Goal: Transaction & Acquisition: Purchase product/service

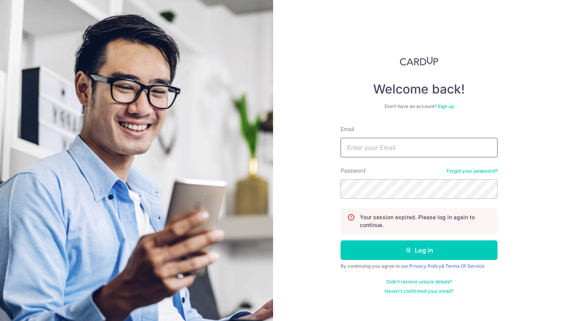
type input "bsyc16@hotmail.com"
click at [419, 251] on button "Log in" at bounding box center [418, 251] width 157 height 20
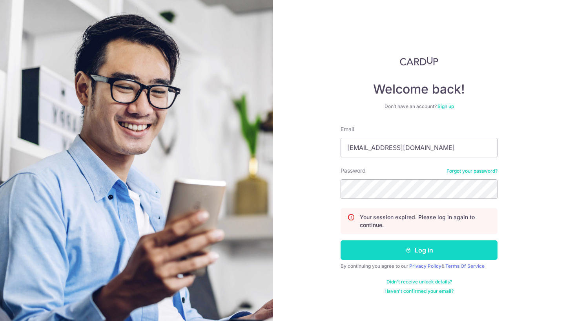
click at [400, 254] on button "Log in" at bounding box center [418, 251] width 157 height 20
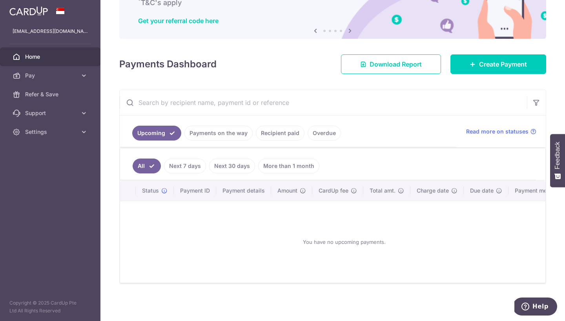
scroll to position [66, 0]
click at [479, 64] on span "Create Payment" at bounding box center [503, 64] width 48 height 9
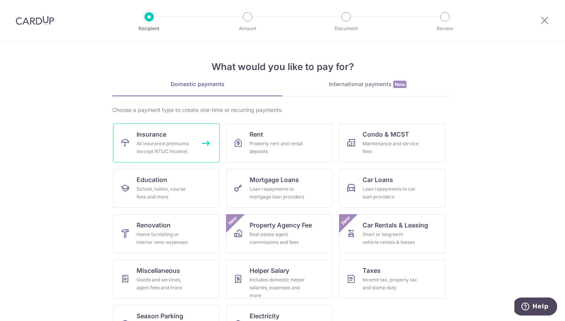
click at [184, 148] on div "All insurance premiums (except NTUC Income)" at bounding box center [164, 148] width 56 height 16
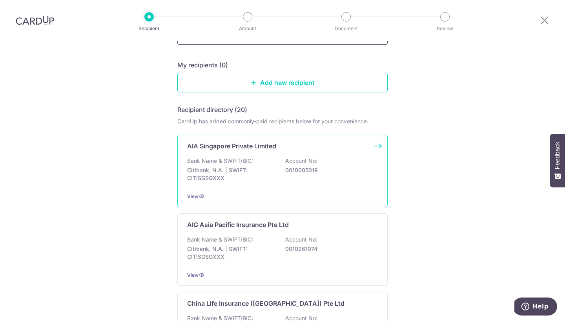
scroll to position [82, 0]
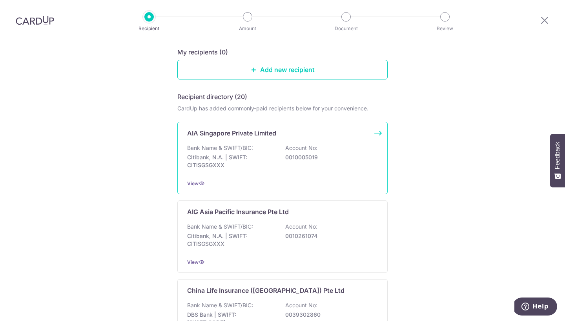
click at [288, 162] on div "Bank Name & SWIFT/BIC: Citibank, N.A. | SWIFT: CITISGSGXXX Account No: 00100050…" at bounding box center [282, 158] width 191 height 29
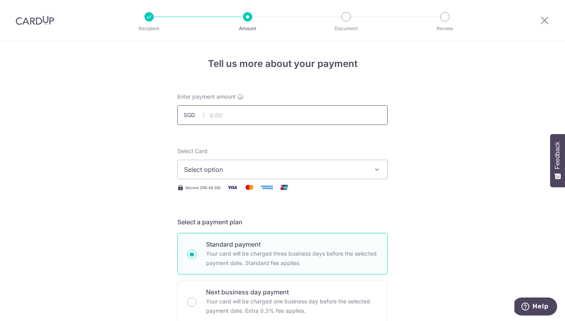
click at [282, 112] on input "text" at bounding box center [282, 115] width 210 height 20
type input "254.66"
click at [325, 172] on span "Select option" at bounding box center [275, 169] width 183 height 9
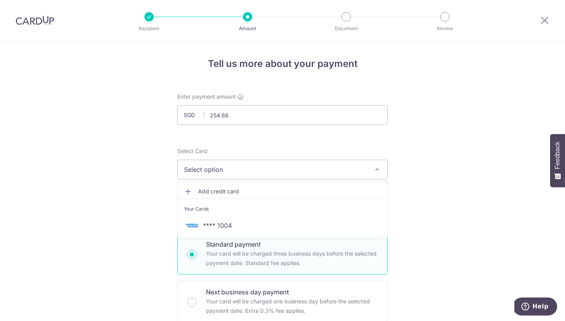
click at [289, 192] on span "Add credit card" at bounding box center [289, 192] width 183 height 8
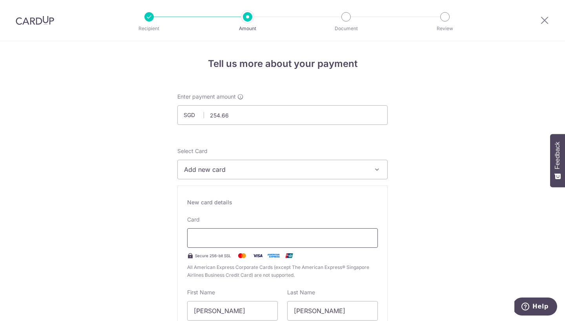
click at [236, 244] on div at bounding box center [282, 239] width 191 height 20
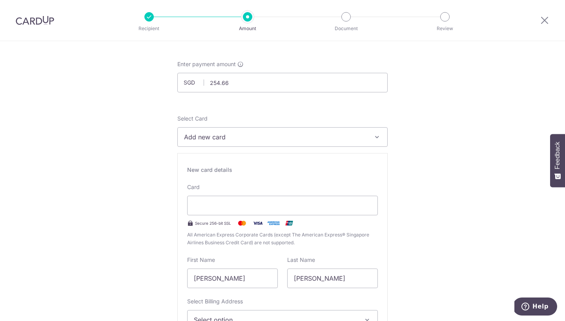
scroll to position [65, 0]
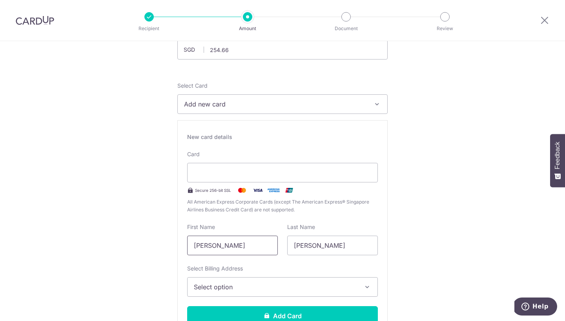
drag, startPoint x: 254, startPoint y: 244, endPoint x: 52, endPoint y: 240, distance: 201.9
type input "[PERSON_NAME]"
type input "Soh"
click at [231, 233] on div "First Name Benjamin" at bounding box center [232, 239] width 91 height 32
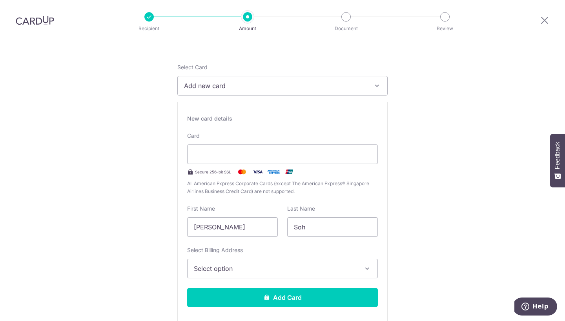
scroll to position [97, 0]
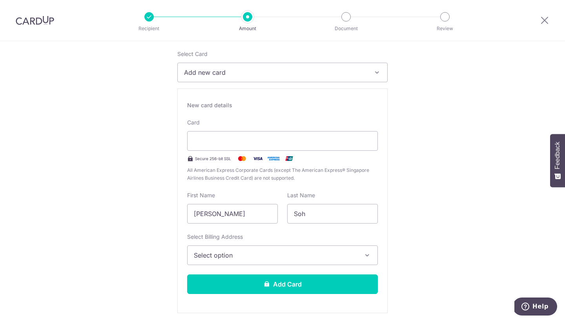
click at [237, 255] on span "Select option" at bounding box center [275, 255] width 163 height 9
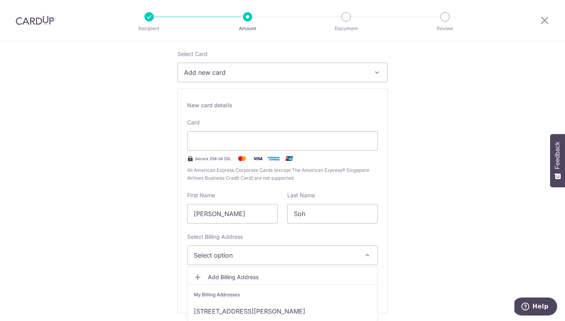
scroll to position [136, 0]
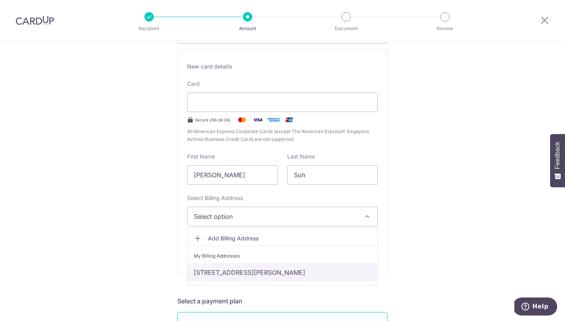
click at [256, 271] on link "blk 14A #13-229, Toa Payoh Lorong 7 , Singapore, singapore, Singapore-311014" at bounding box center [282, 272] width 190 height 19
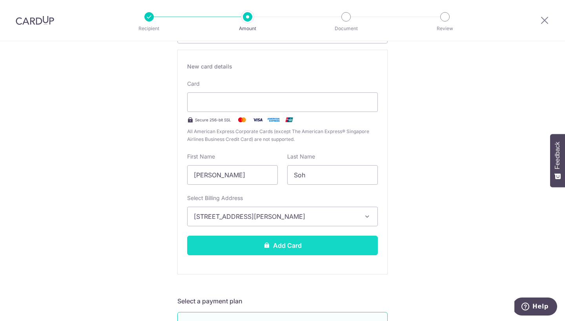
click at [269, 247] on button "Add Card" at bounding box center [282, 246] width 191 height 20
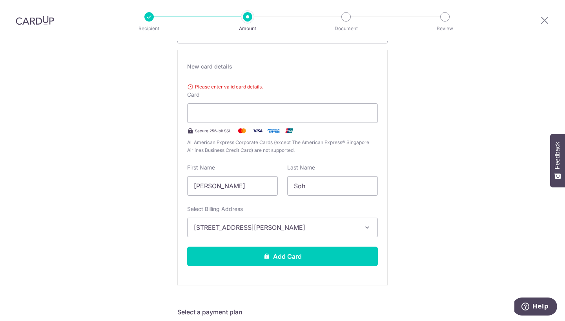
scroll to position [124, 0]
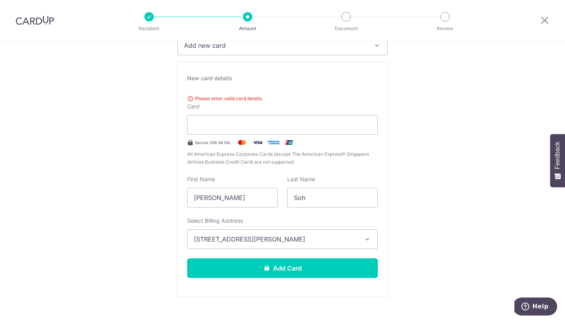
click at [299, 111] on div "Please enter valid card details. Card Secure 256-bit SSL All American Express C…" at bounding box center [282, 129] width 191 height 74
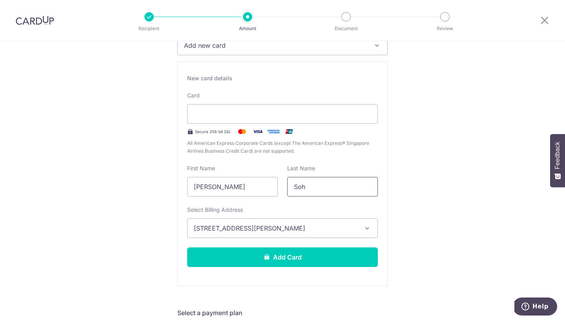
scroll to position [187, 0]
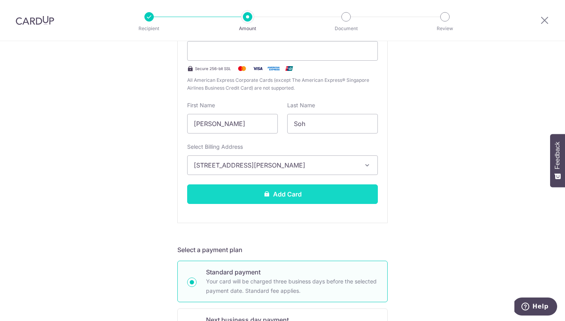
click at [332, 192] on button "Add Card" at bounding box center [282, 195] width 191 height 20
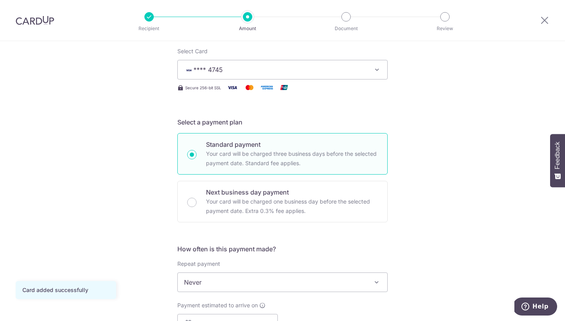
scroll to position [30, 0]
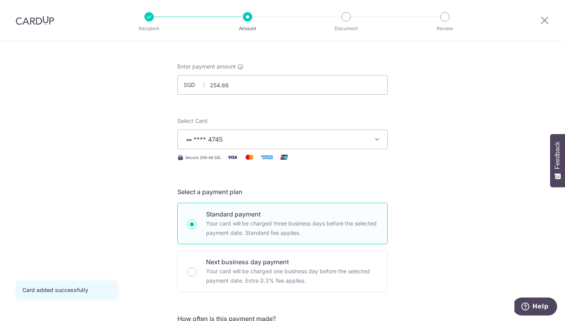
click at [310, 154] on div "Secure 256-bit SSL" at bounding box center [282, 158] width 210 height 10
click at [312, 133] on button "**** 4745" at bounding box center [282, 140] width 210 height 20
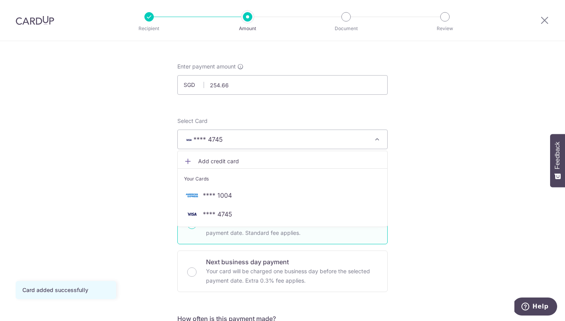
click at [325, 117] on div "Select Card **** 4745 Add credit card Your Cards **** 1004 **** 4745" at bounding box center [282, 133] width 210 height 32
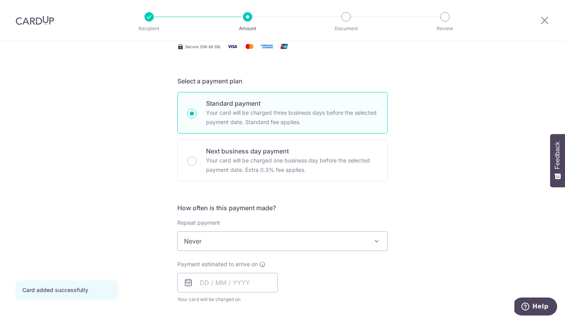
scroll to position [175, 0]
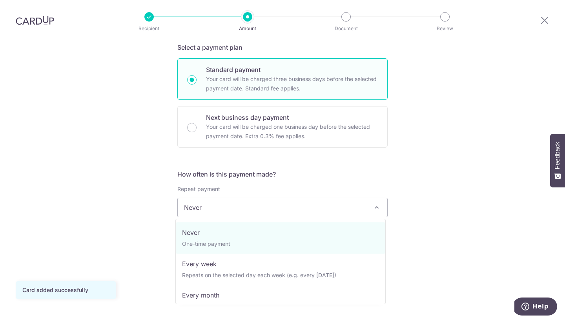
click at [261, 203] on span "Never" at bounding box center [282, 207] width 209 height 19
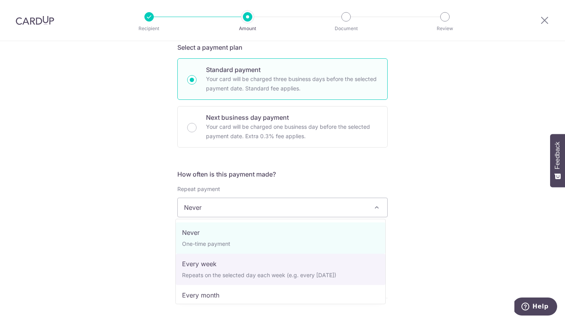
scroll to position [-1, 0]
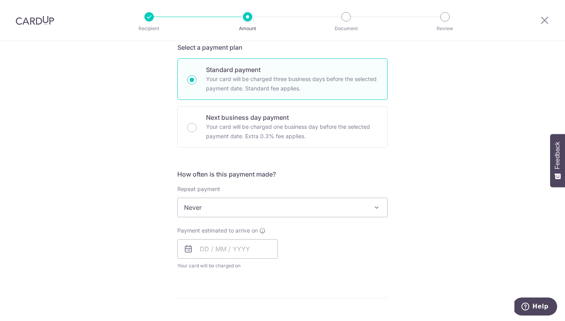
click at [305, 175] on h5 "How often is this payment made?" at bounding box center [282, 174] width 210 height 9
click at [202, 247] on input "text" at bounding box center [227, 250] width 100 height 20
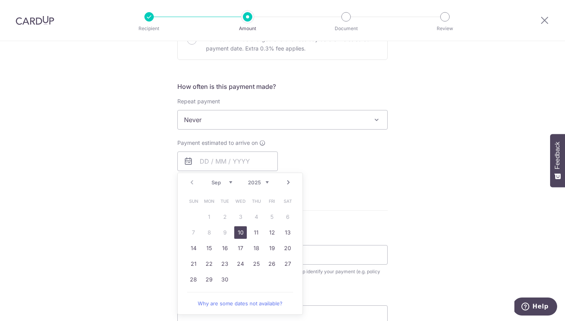
click at [239, 232] on link "10" at bounding box center [240, 233] width 13 height 13
type input "10/09/2025"
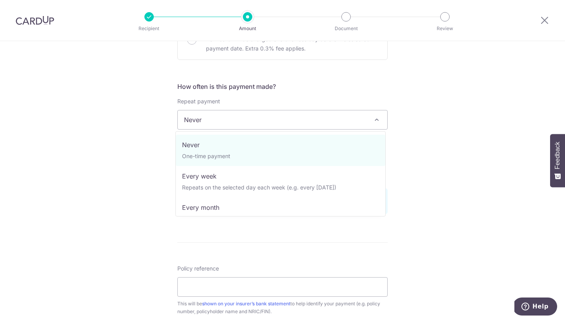
click at [301, 112] on span "Never" at bounding box center [282, 120] width 209 height 19
select select "3"
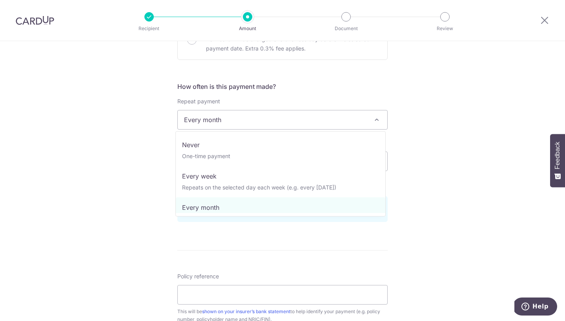
click at [355, 123] on span "Every month" at bounding box center [282, 120] width 209 height 19
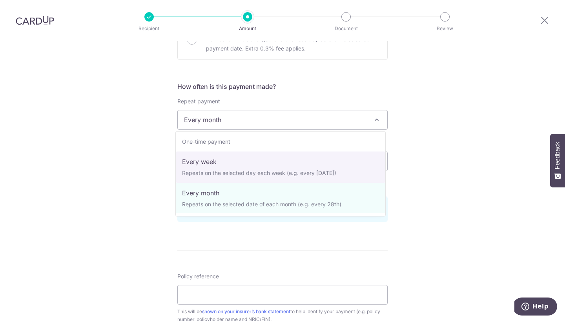
scroll to position [19, 0]
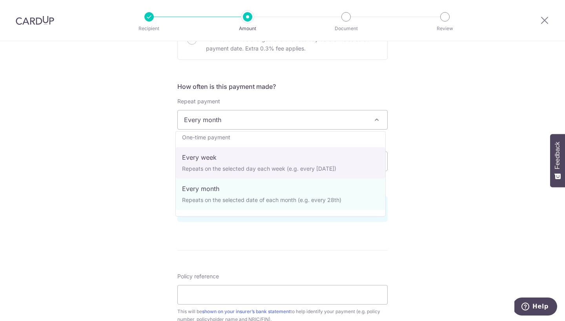
click at [432, 163] on div "Tell us more about your payment Enter payment amount SGD 254.66 254.66 Card add…" at bounding box center [282, 153] width 565 height 749
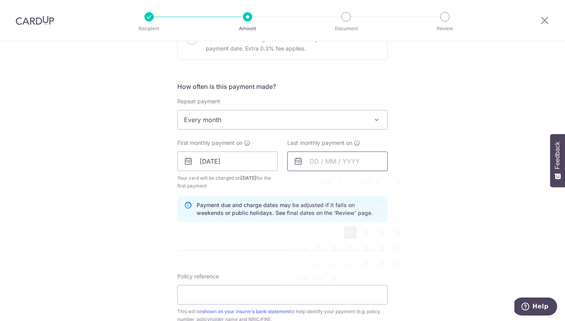
click at [329, 158] on input "text" at bounding box center [337, 162] width 100 height 20
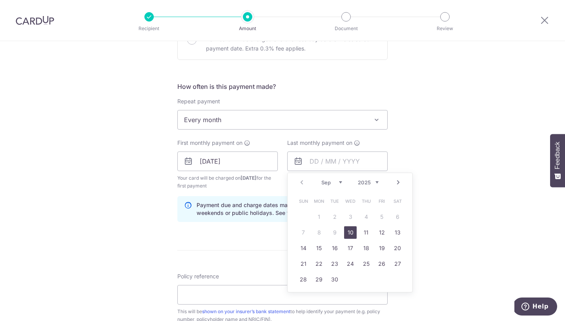
click at [394, 183] on link "Next" at bounding box center [397, 182] width 9 height 9
click at [297, 183] on link "Prev" at bounding box center [301, 182] width 9 height 9
click at [298, 185] on link "Prev" at bounding box center [301, 182] width 9 height 9
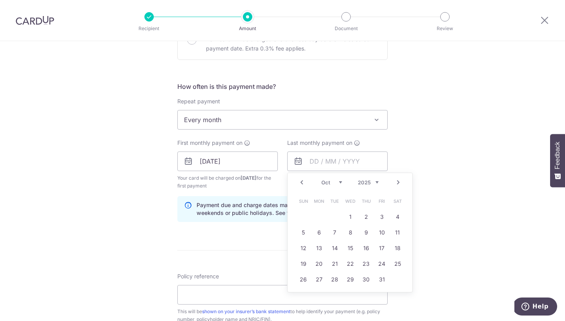
click at [394, 183] on link "Next" at bounding box center [397, 182] width 9 height 9
click at [317, 246] on link "10" at bounding box center [318, 248] width 13 height 13
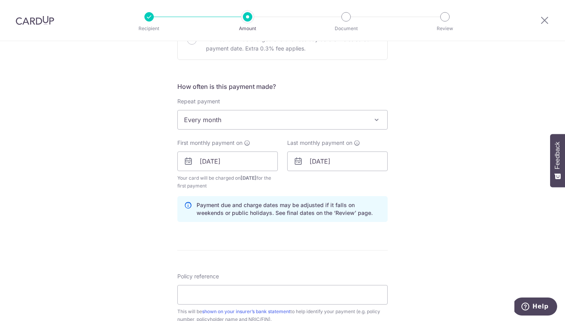
scroll to position [356, 0]
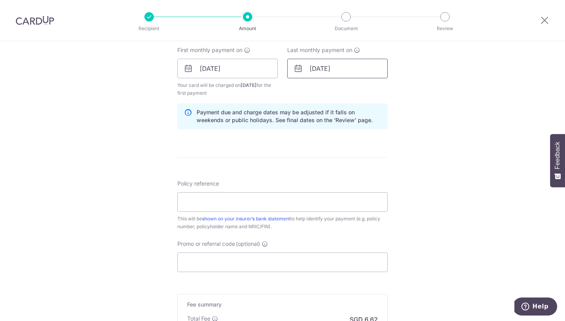
click at [333, 70] on input "10/11/2025" at bounding box center [337, 69] width 100 height 20
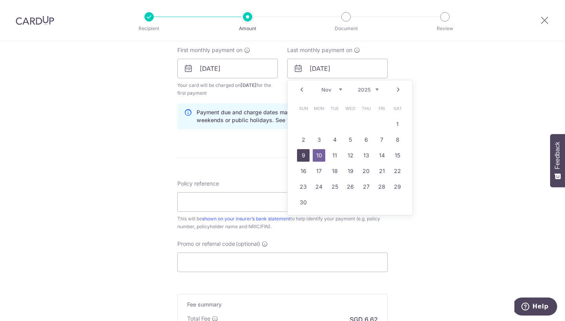
click at [301, 156] on link "9" at bounding box center [303, 155] width 13 height 13
type input "09/11/2025"
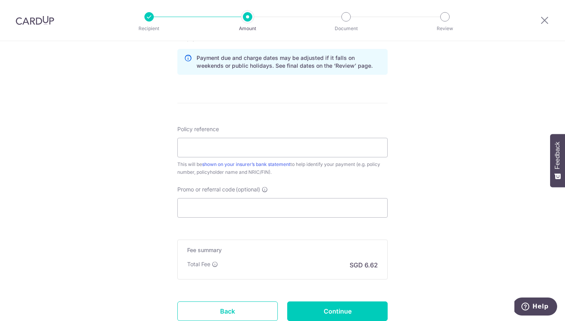
scroll to position [421, 0]
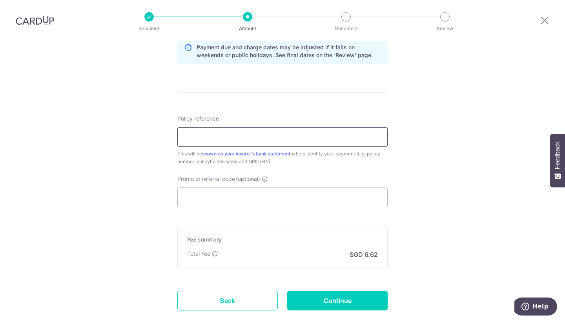
click at [257, 133] on input "Policy reference" at bounding box center [282, 137] width 210 height 20
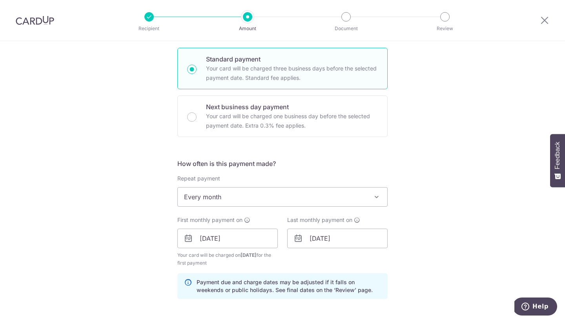
scroll to position [282, 0]
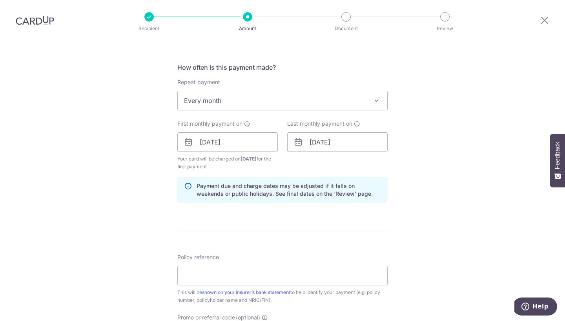
click at [316, 105] on span "Every month" at bounding box center [282, 100] width 209 height 19
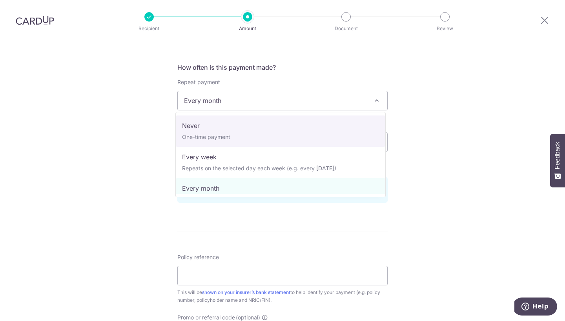
select select "1"
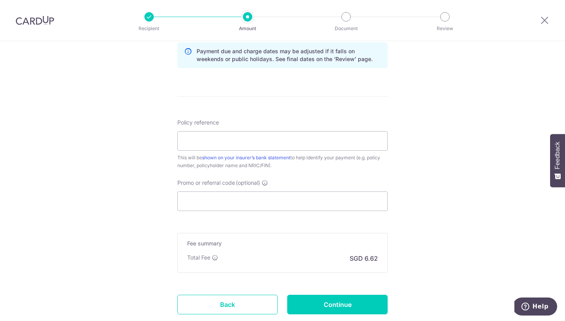
scroll to position [420, 0]
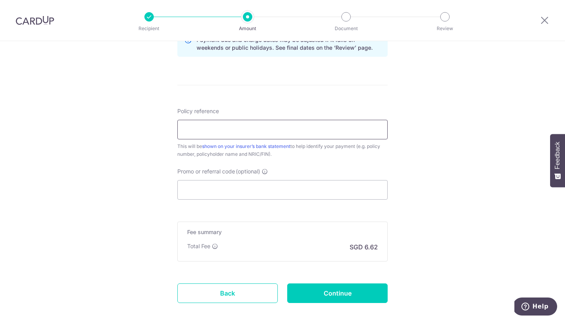
click at [250, 127] on input "Policy reference" at bounding box center [282, 130] width 210 height 20
paste input "P564677856"
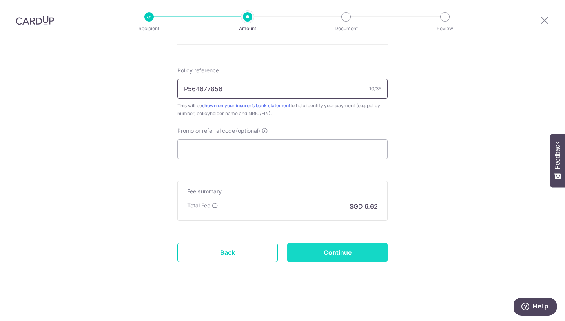
scroll to position [461, 0]
type input "P564677856"
click at [313, 251] on input "Continue" at bounding box center [337, 253] width 100 height 20
type input "Create Schedule"
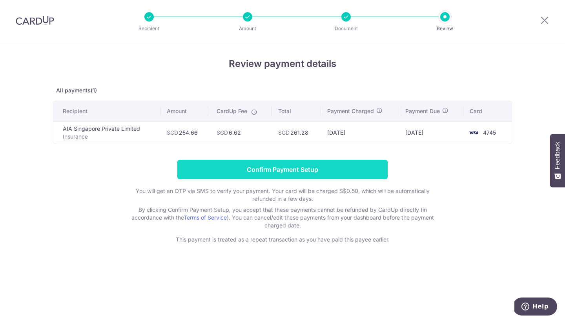
click at [303, 174] on input "Confirm Payment Setup" at bounding box center [282, 170] width 210 height 20
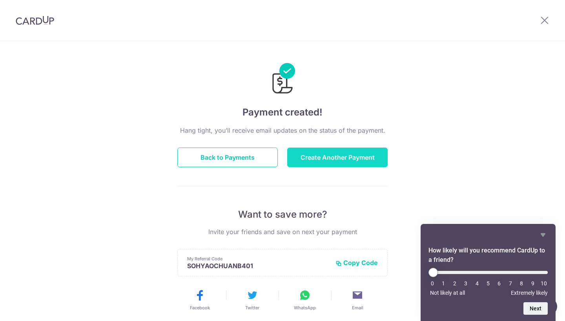
click at [342, 155] on button "Create Another Payment" at bounding box center [337, 158] width 100 height 20
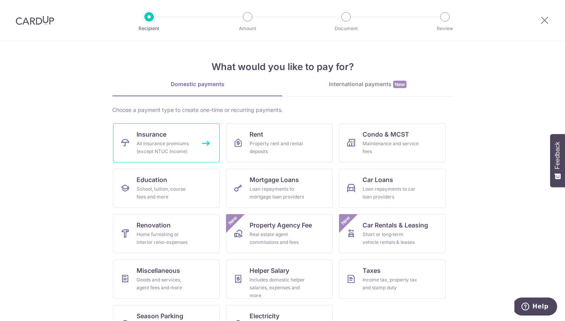
click at [198, 153] on link "Insurance All insurance premiums (except NTUC Income)" at bounding box center [166, 142] width 107 height 39
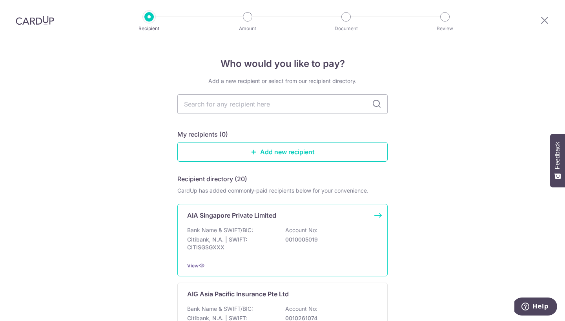
click at [250, 222] on div "AIA Singapore Private Limited Bank Name & SWIFT/BIC: Citibank, N.A. | SWIFT: CI…" at bounding box center [282, 240] width 210 height 73
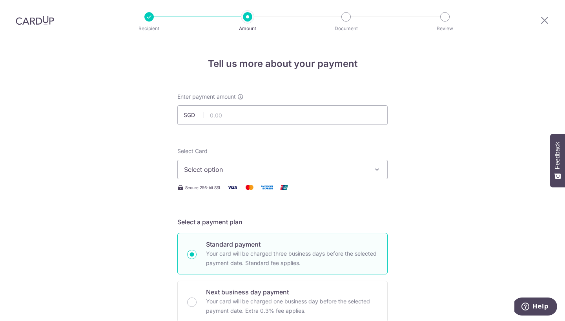
click at [255, 165] on span "Select option" at bounding box center [275, 169] width 183 height 9
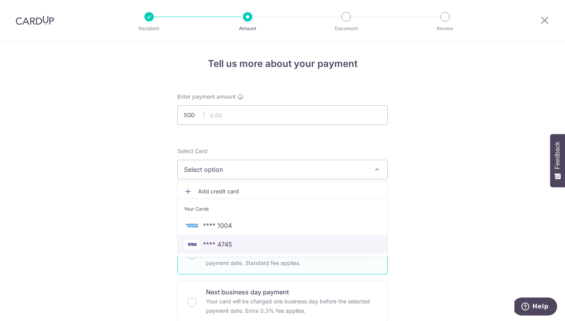
click at [237, 241] on span "**** 4745" at bounding box center [282, 244] width 197 height 9
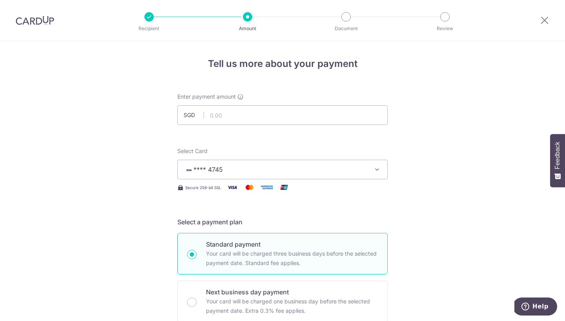
click at [234, 118] on input "text" at bounding box center [282, 115] width 210 height 20
type input "423.18"
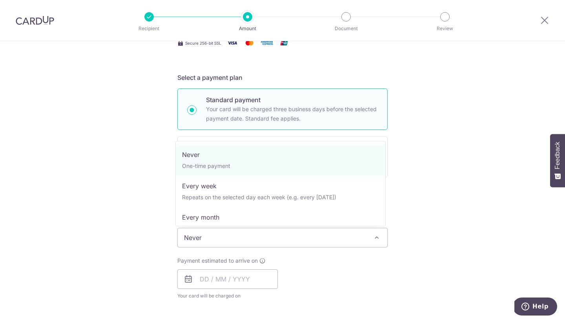
click at [300, 238] on span "Never" at bounding box center [282, 238] width 209 height 19
select select "3"
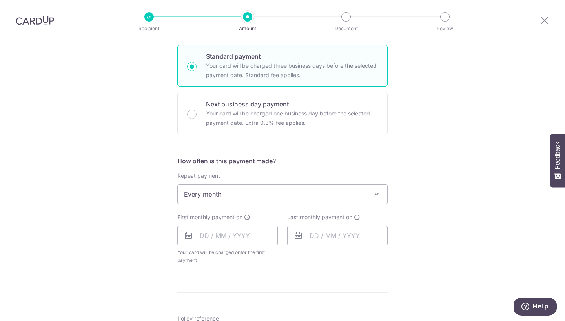
scroll to position [249, 0]
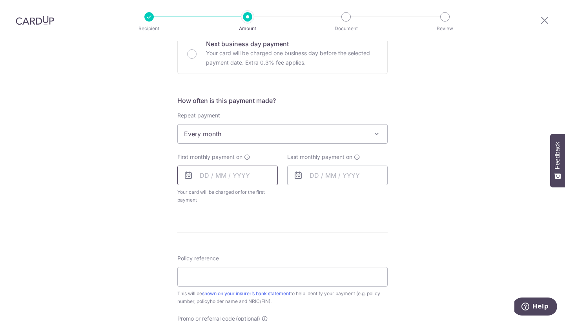
click at [214, 171] on input "text" at bounding box center [227, 176] width 100 height 20
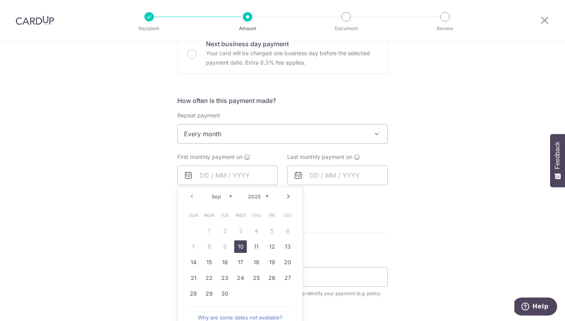
click at [236, 247] on link "10" at bounding box center [240, 247] width 13 height 13
type input "[DATE]"
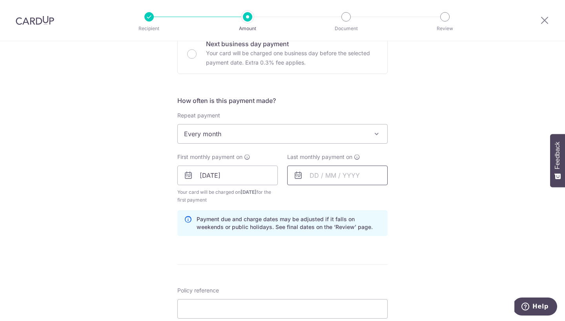
click at [320, 174] on input "text" at bounding box center [337, 176] width 100 height 20
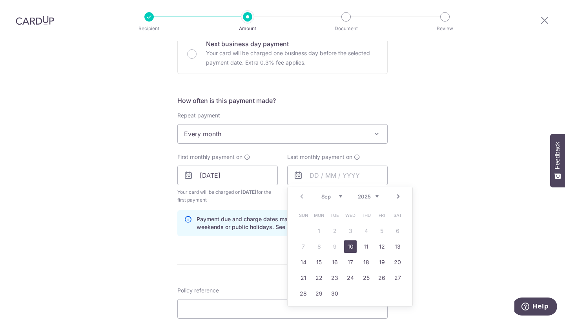
click at [394, 196] on link "Next" at bounding box center [397, 196] width 9 height 9
click at [316, 264] on link "10" at bounding box center [318, 262] width 13 height 13
type input "[DATE]"
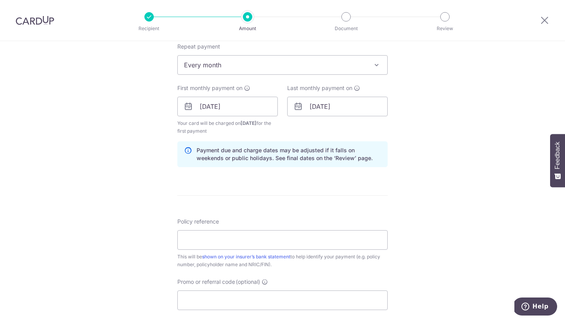
scroll to position [321, 0]
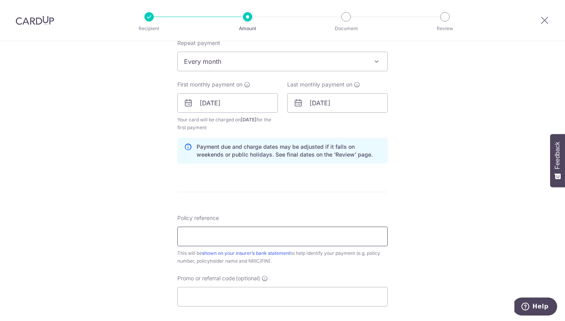
click at [213, 245] on input "Policy reference" at bounding box center [282, 237] width 210 height 20
paste input "U126480465"
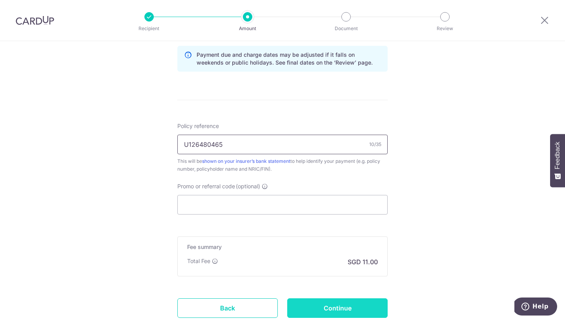
type input "U126480465"
click at [329, 300] on input "Continue" at bounding box center [337, 309] width 100 height 20
type input "Create Schedule"
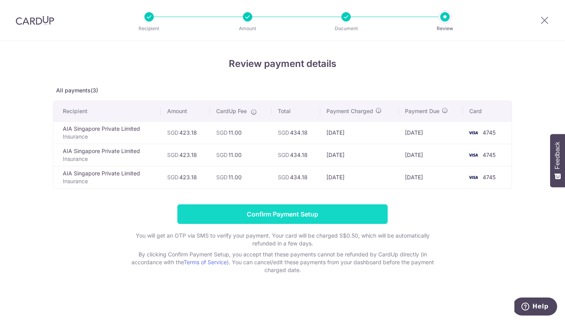
click at [317, 212] on input "Confirm Payment Setup" at bounding box center [282, 215] width 210 height 20
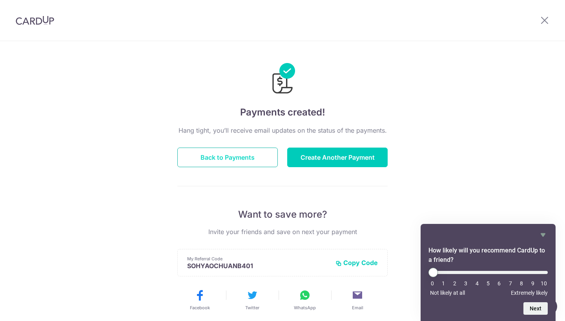
click at [243, 156] on button "Back to Payments" at bounding box center [227, 158] width 100 height 20
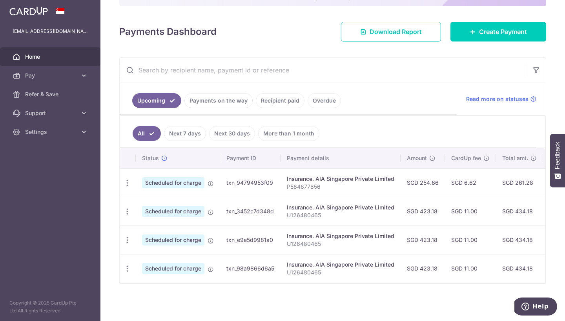
scroll to position [98, 0]
click at [194, 235] on span "Scheduled for charge" at bounding box center [173, 240] width 62 height 11
click at [126, 237] on icon "button" at bounding box center [127, 240] width 8 height 8
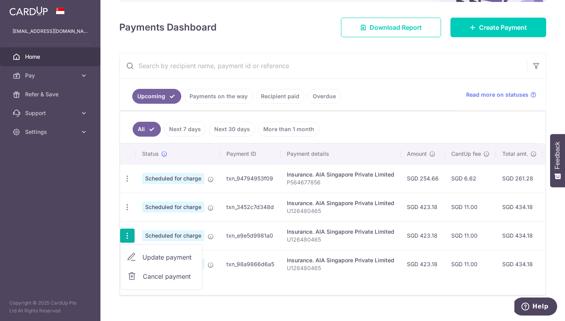
click at [153, 218] on td "Scheduled for charge" at bounding box center [178, 207] width 84 height 29
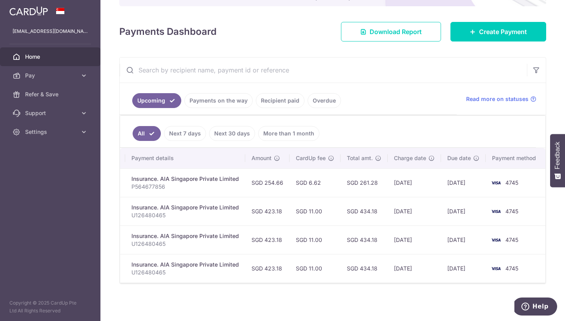
scroll to position [0, 155]
drag, startPoint x: 392, startPoint y: 207, endPoint x: 425, endPoint y: 209, distance: 33.0
click at [425, 209] on td "[DATE]" at bounding box center [413, 211] width 53 height 29
click at [444, 211] on td "[DATE]" at bounding box center [463, 211] width 45 height 29
drag, startPoint x: 443, startPoint y: 205, endPoint x: 477, endPoint y: 205, distance: 34.1
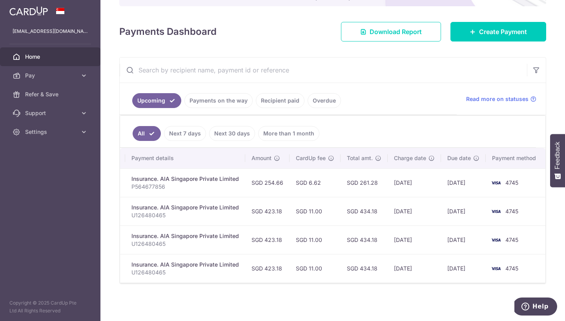
click at [477, 205] on td "[DATE]" at bounding box center [463, 211] width 45 height 29
drag, startPoint x: 438, startPoint y: 238, endPoint x: 492, endPoint y: 242, distance: 54.7
click at [492, 242] on tr "Update payment Cancel payment Scheduled for charge txn_e9e5d9981a0 Insurance. A…" at bounding box center [255, 240] width 580 height 29
click at [463, 261] on td "[DATE]" at bounding box center [463, 268] width 45 height 29
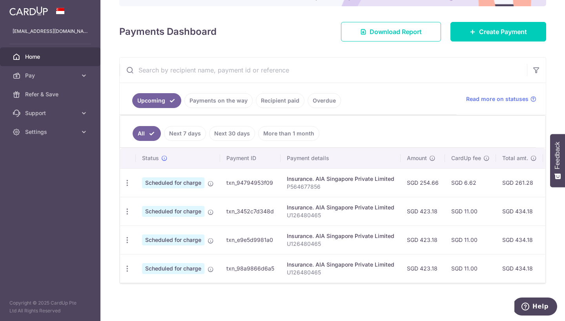
scroll to position [98, 0]
click at [72, 78] on span "Pay" at bounding box center [51, 76] width 52 height 8
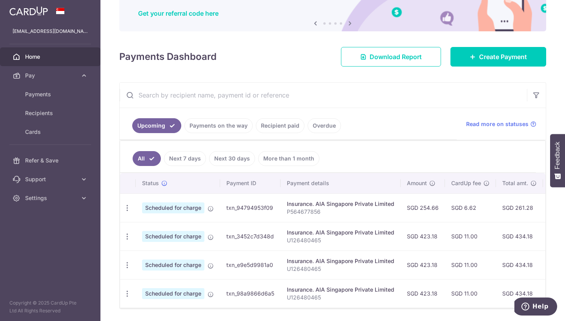
scroll to position [68, 0]
